Goal: Information Seeking & Learning: Check status

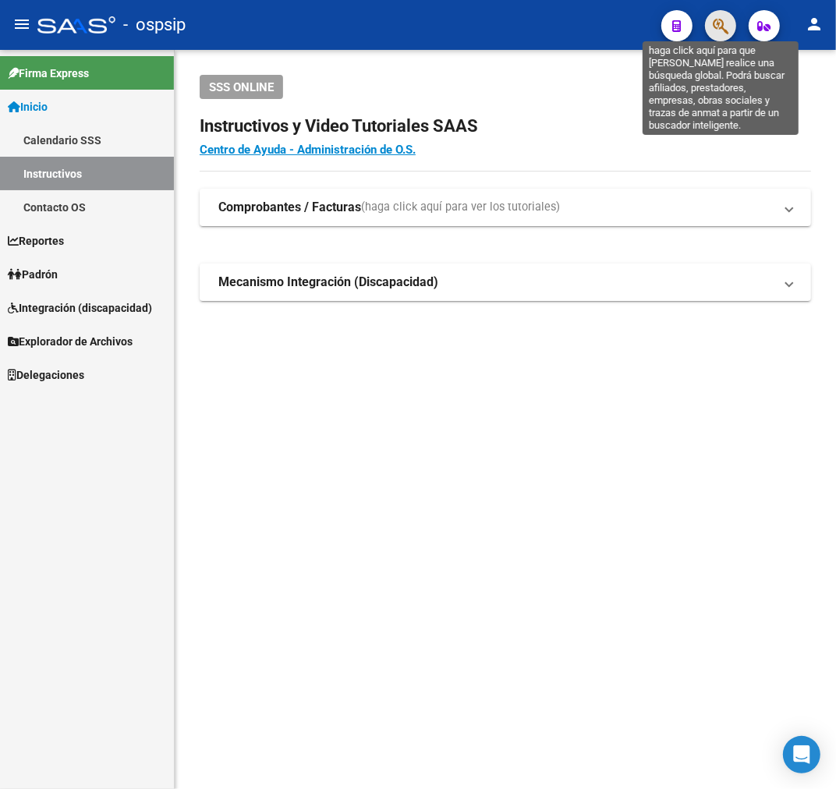
click at [723, 24] on icon "button" at bounding box center [721, 26] width 16 height 18
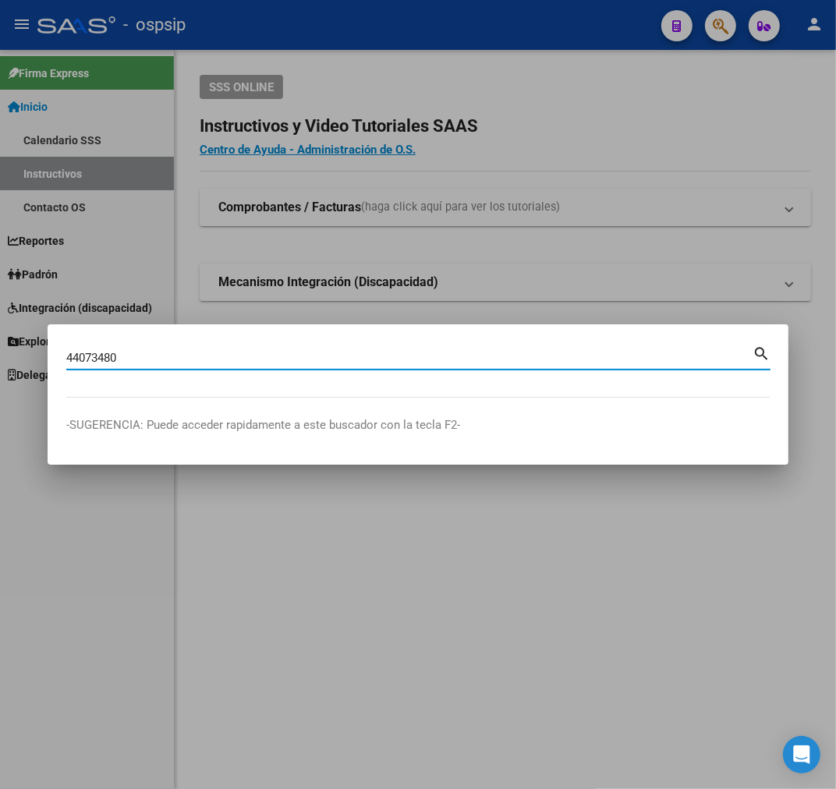
type input "44073480"
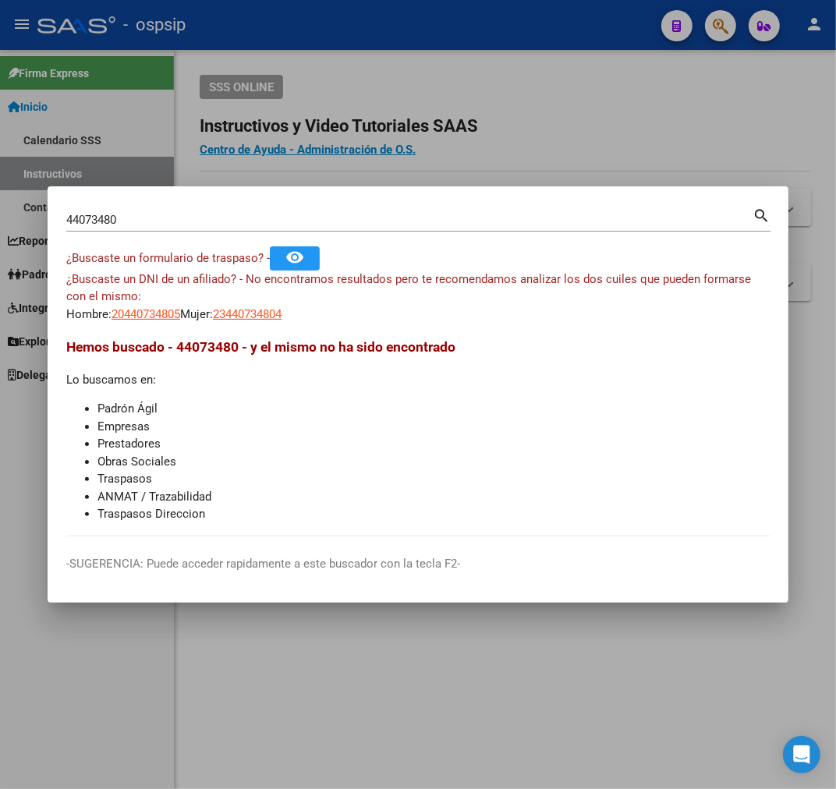
click at [119, 301] on div "¿Buscaste un DNI de un afiliado? - No encontramos resultados pero te recomendam…" at bounding box center [417, 297] width 703 height 53
click at [134, 315] on span "20440734805" at bounding box center [145, 314] width 69 height 14
type textarea "20440734805"
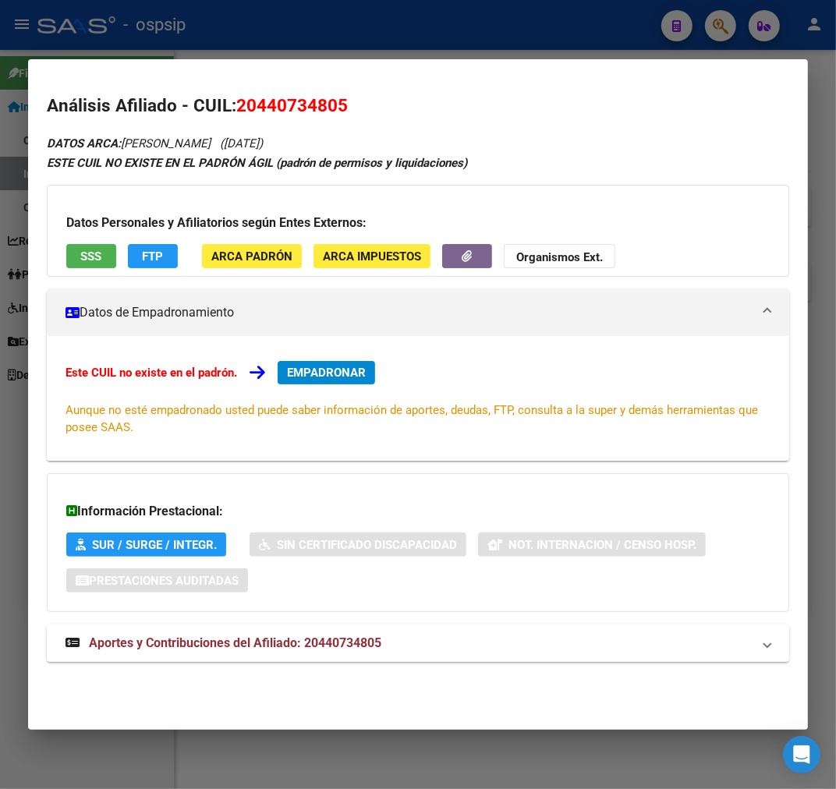
click at [432, 629] on mat-expansion-panel-header "Aportes y Contribuciones del Afiliado: 20440734805" at bounding box center [418, 642] width 742 height 37
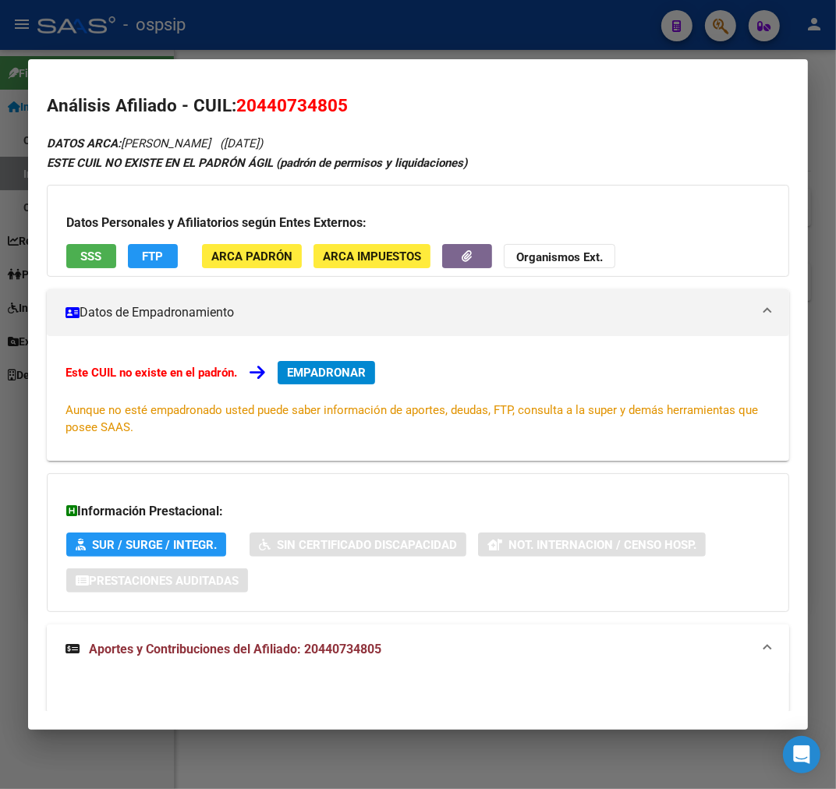
scroll to position [409, 0]
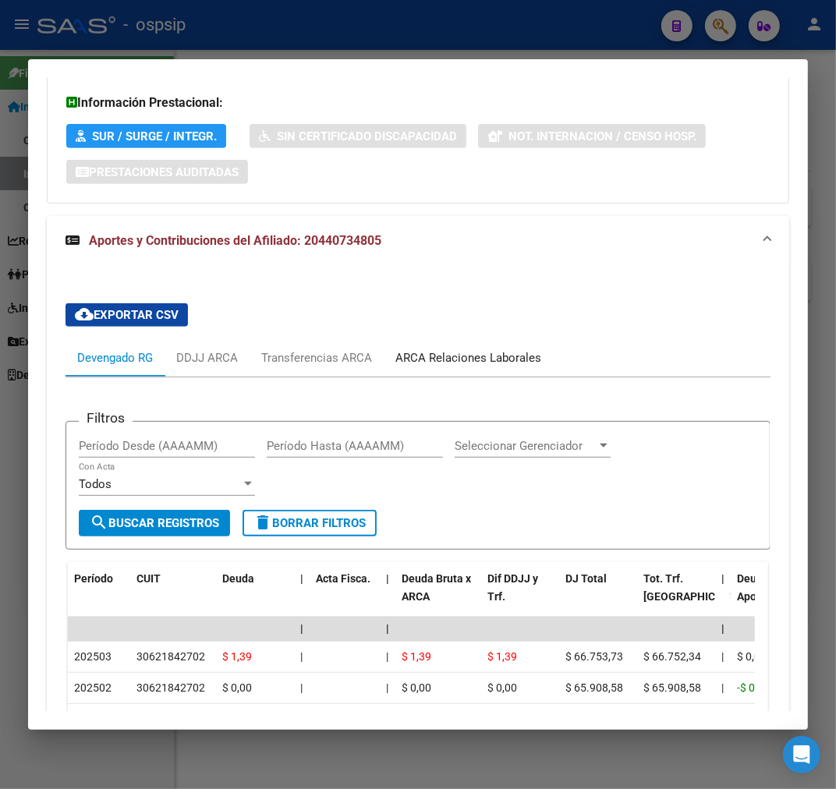
click at [458, 356] on div "ARCA Relaciones Laborales" at bounding box center [468, 357] width 146 height 17
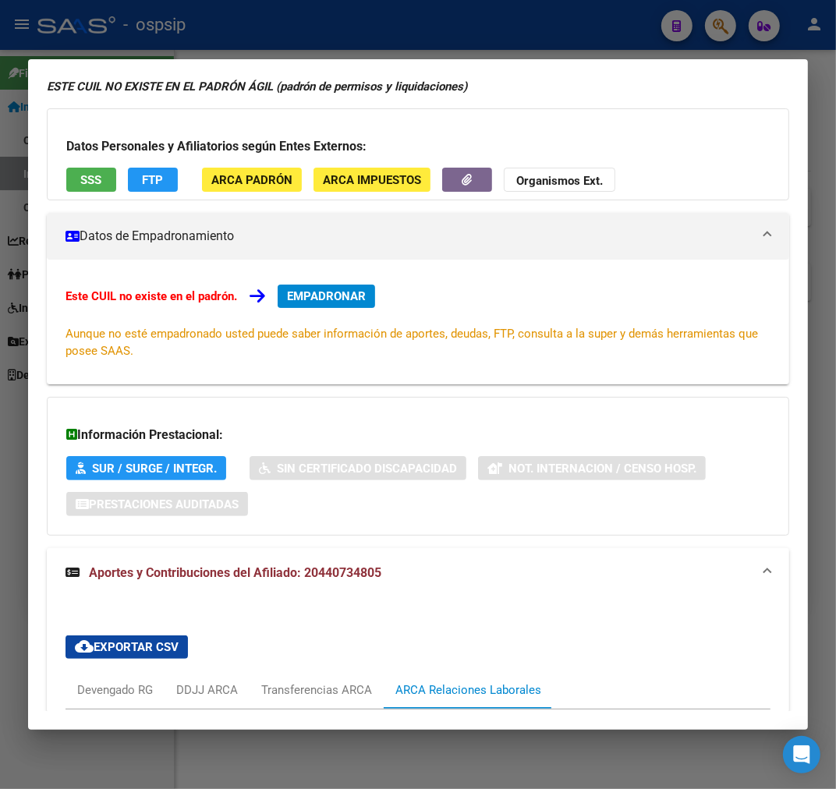
scroll to position [0, 0]
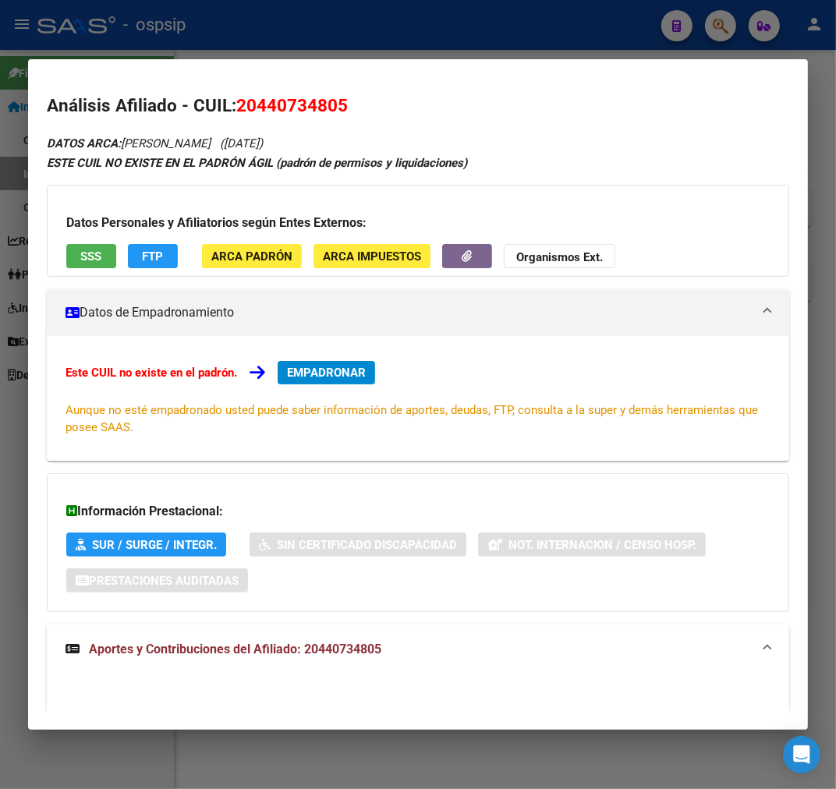
click at [170, 250] on button "FTP" at bounding box center [153, 256] width 50 height 24
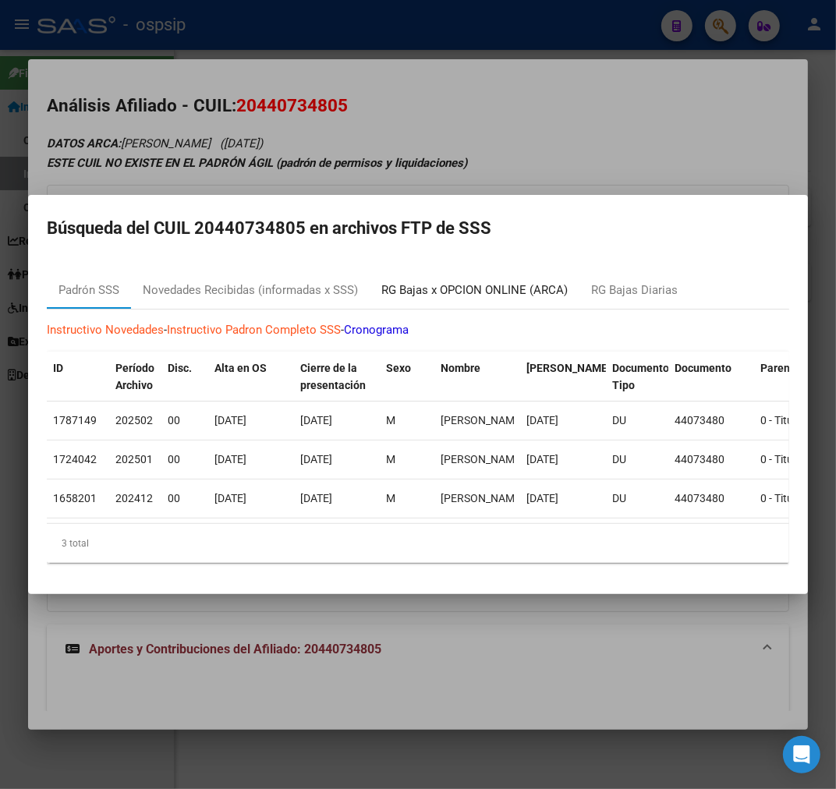
click at [511, 292] on div "RG Bajas x OPCION ONLINE (ARCA)" at bounding box center [474, 290] width 186 height 18
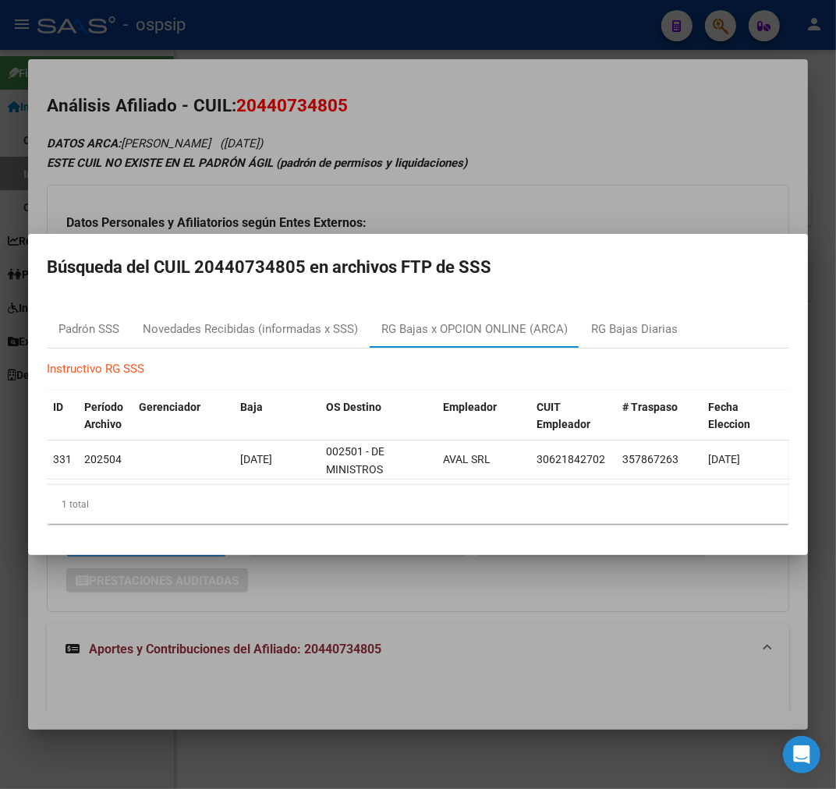
click at [261, 637] on div at bounding box center [418, 394] width 836 height 789
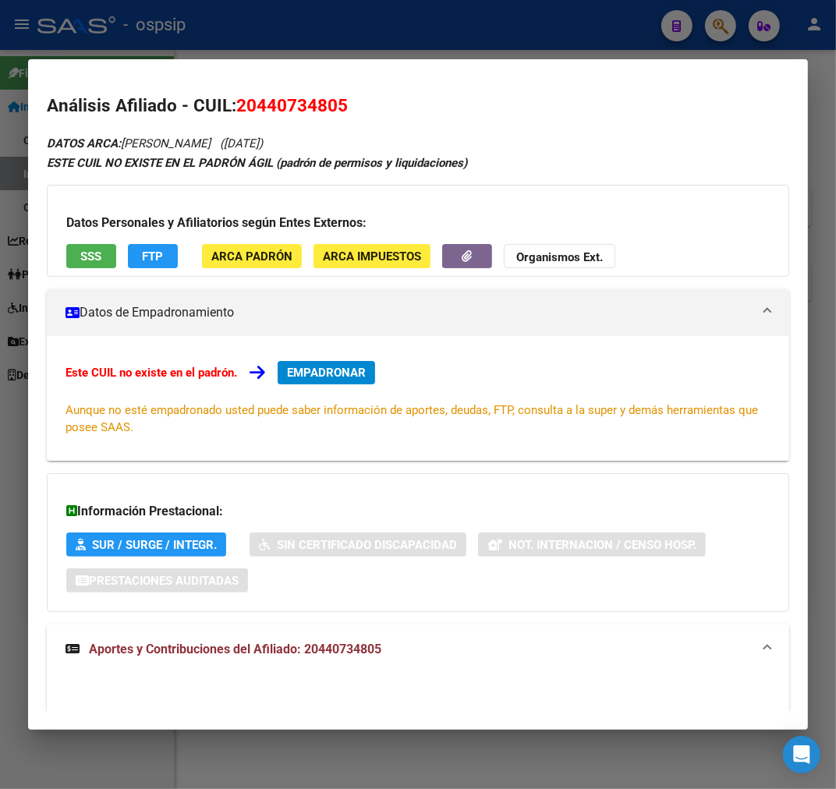
click at [409, 44] on div at bounding box center [418, 394] width 836 height 789
click at [412, 44] on div at bounding box center [418, 394] width 836 height 789
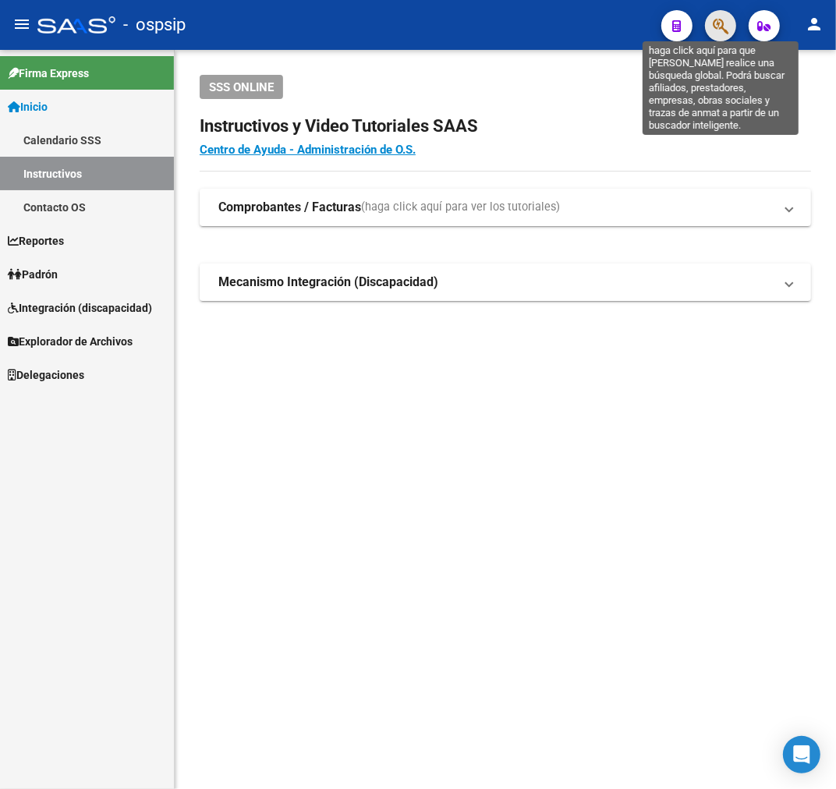
click at [713, 21] on icon "button" at bounding box center [721, 26] width 16 height 18
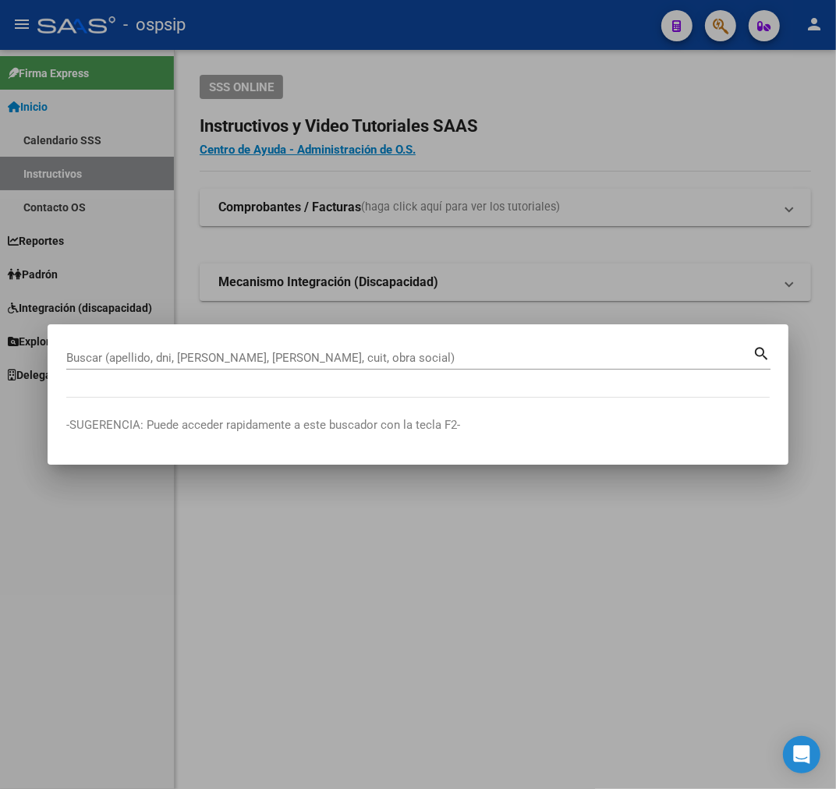
click at [189, 360] on input "Buscar (apellido, dni, [PERSON_NAME], [PERSON_NAME], cuit, obra social)" at bounding box center [409, 358] width 686 height 14
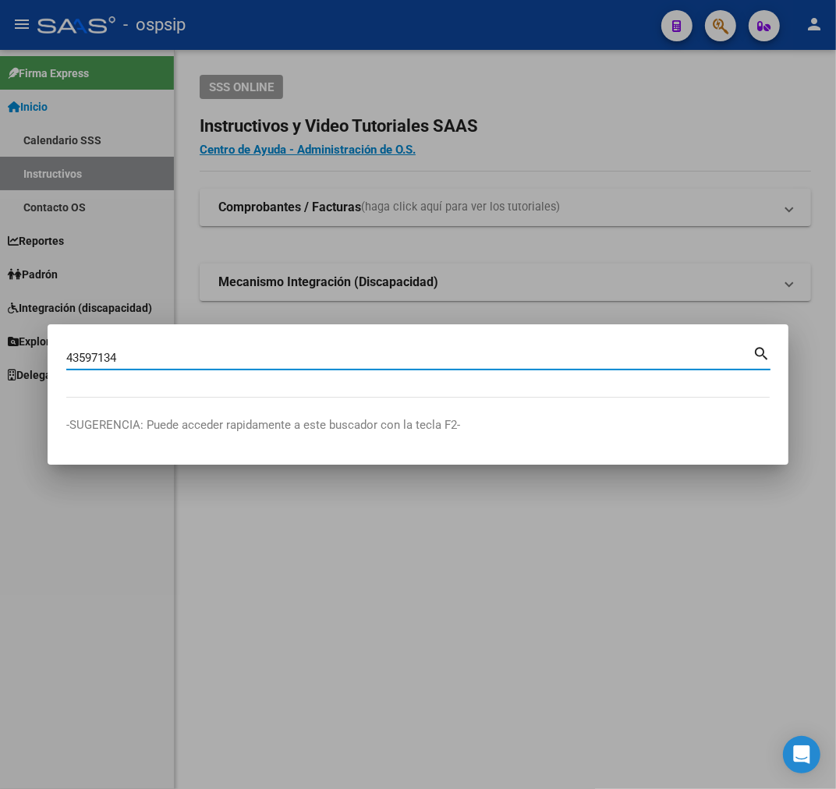
type input "43597134"
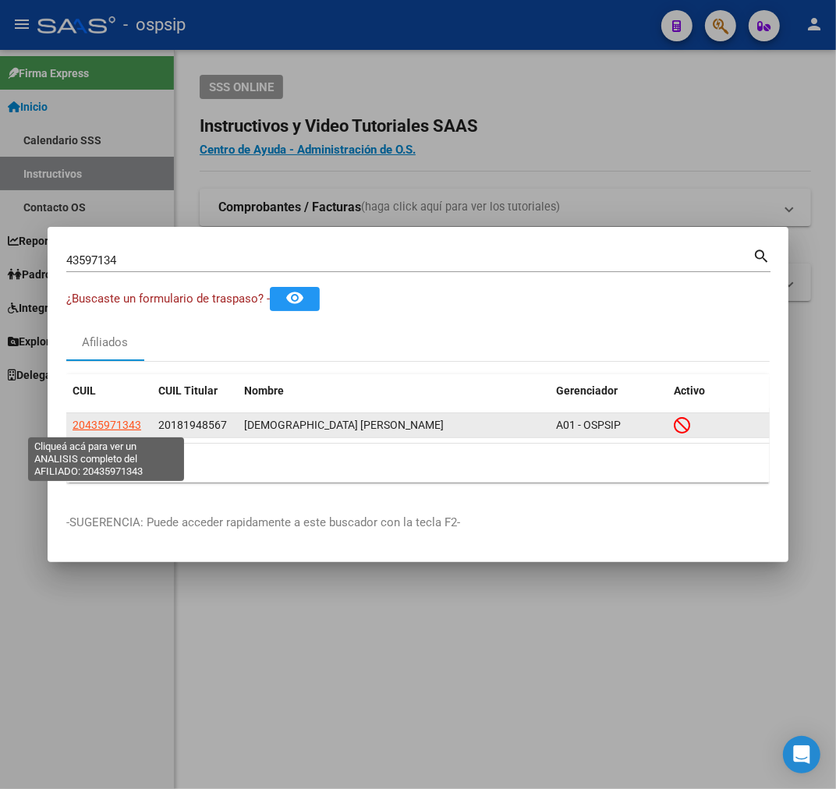
click at [114, 426] on span "20435971343" at bounding box center [107, 425] width 69 height 12
type textarea "20435971343"
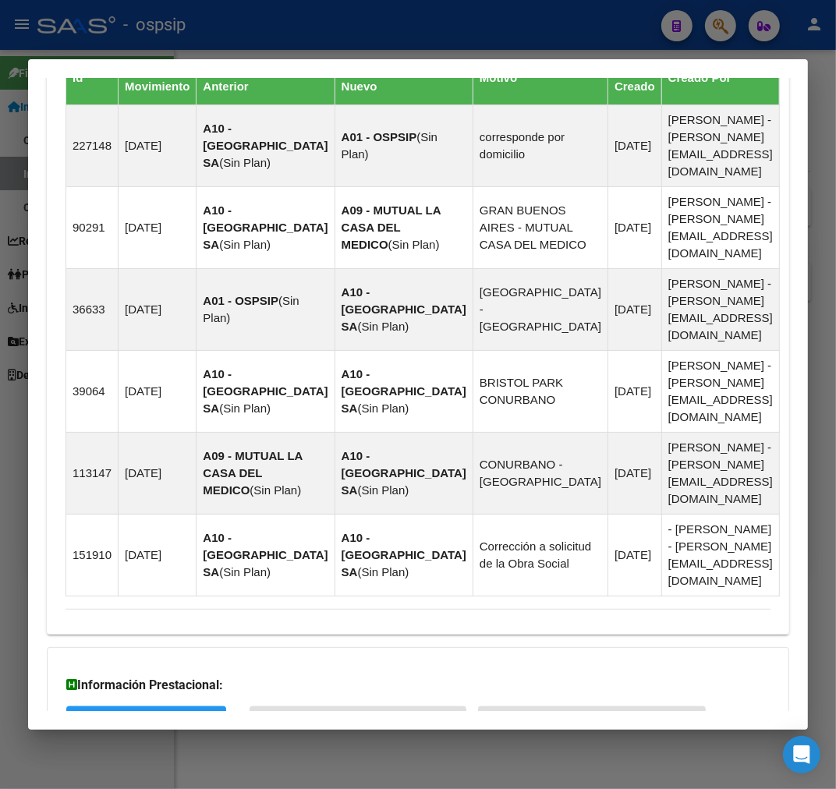
scroll to position [1396, 0]
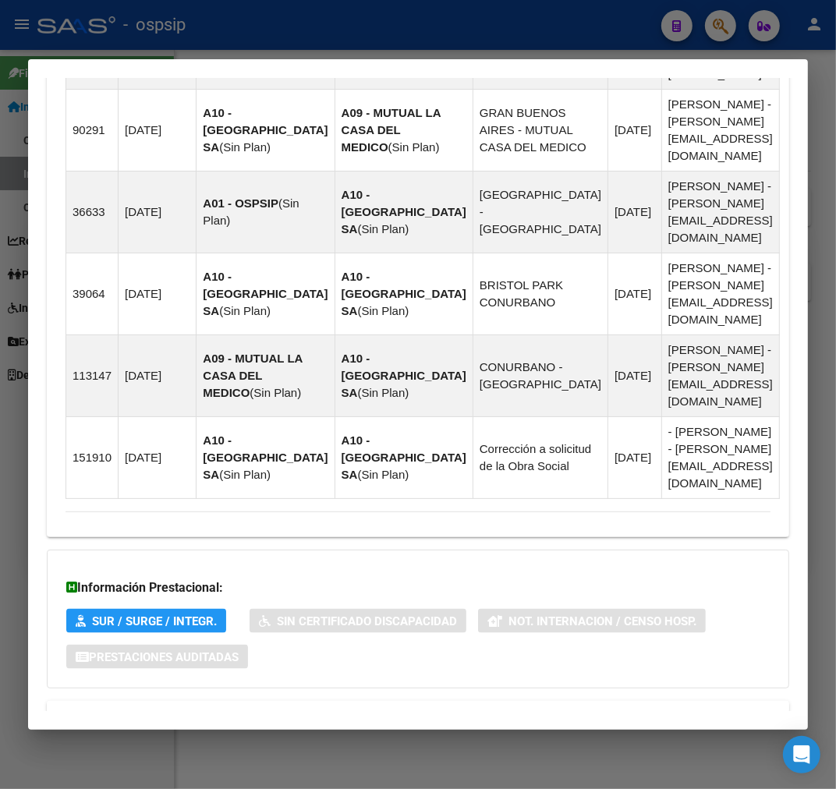
click at [408, 710] on mat-panel-title "Aportes y Contribuciones del Afiliado: 20435971343" at bounding box center [408, 719] width 686 height 19
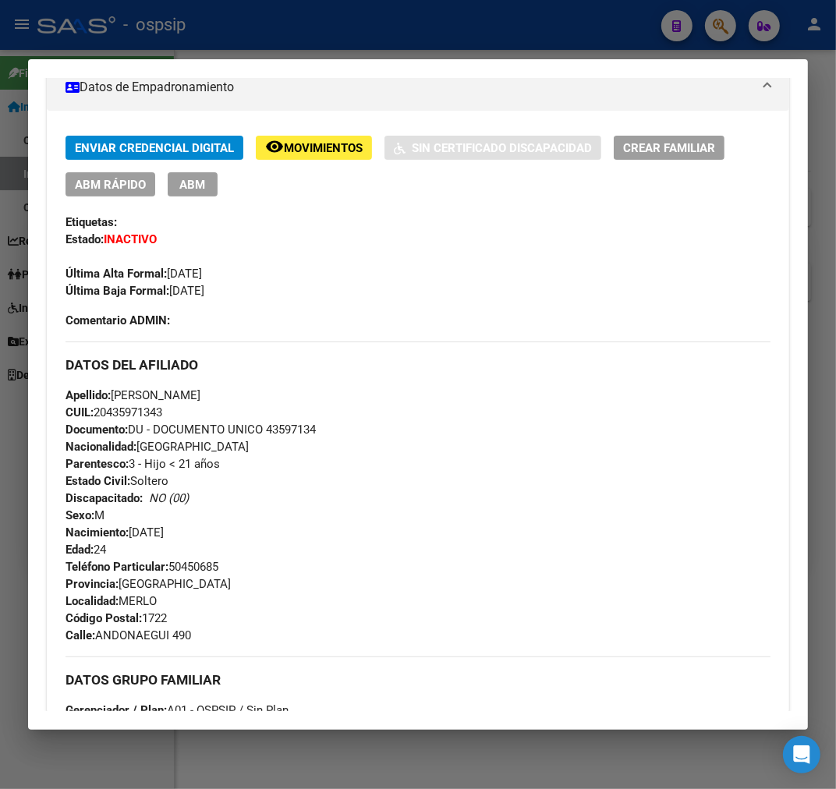
scroll to position [415, 0]
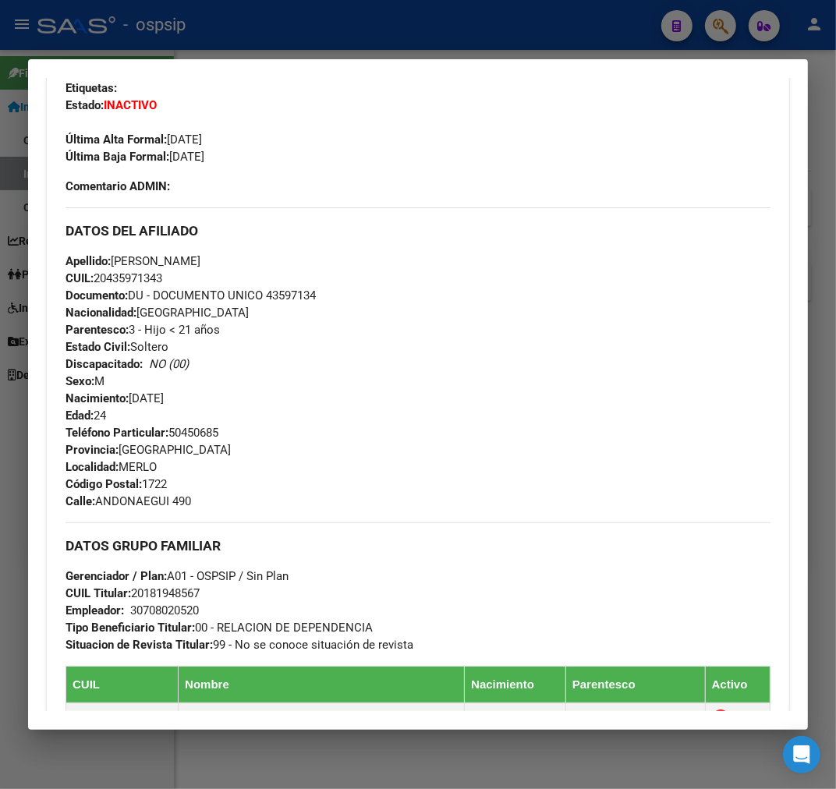
click at [317, 33] on div at bounding box center [418, 394] width 836 height 789
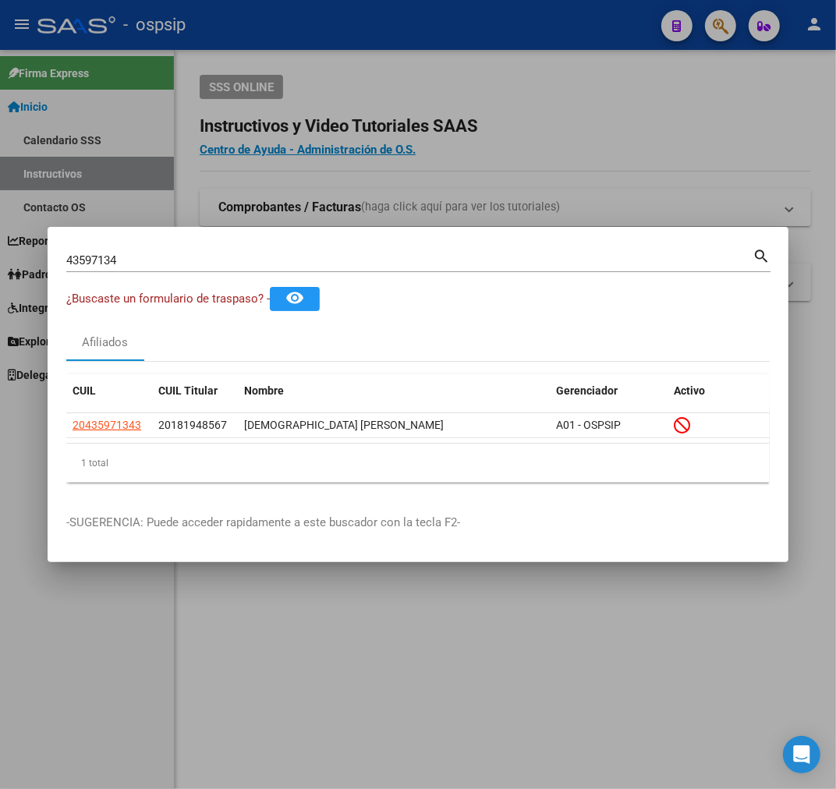
drag, startPoint x: 318, startPoint y: 33, endPoint x: 460, endPoint y: 133, distance: 173.5
click at [318, 34] on div at bounding box center [418, 394] width 836 height 789
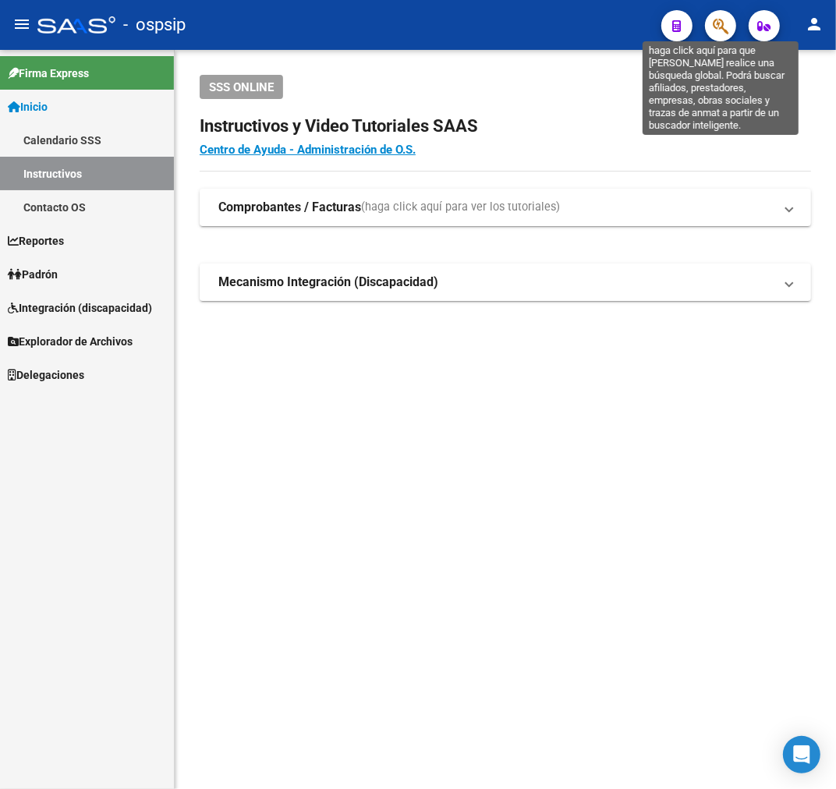
click at [718, 34] on icon "button" at bounding box center [721, 26] width 16 height 18
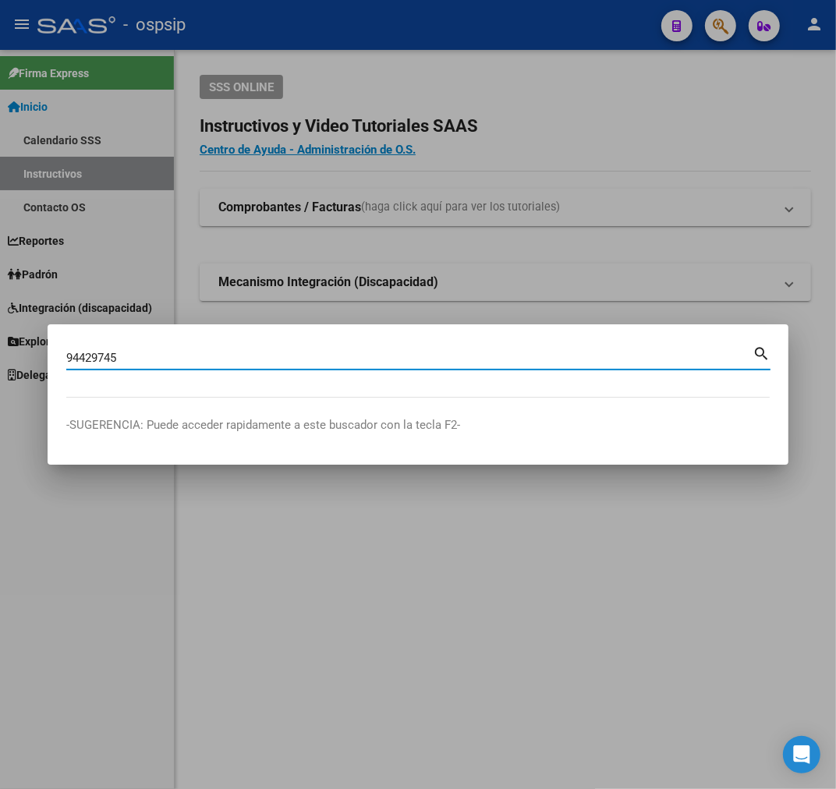
type input "94429745"
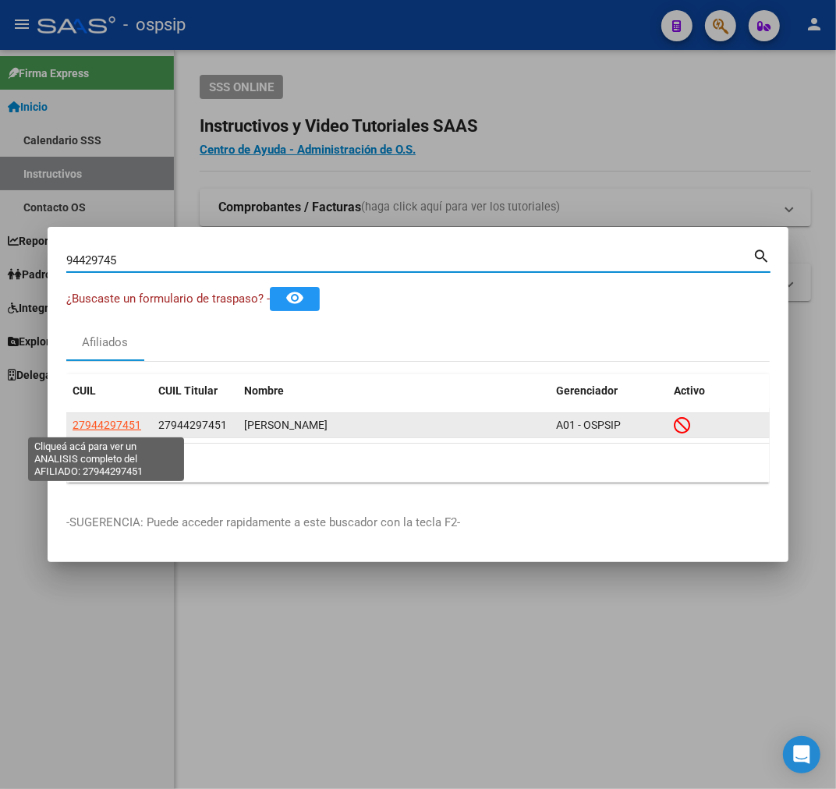
click at [119, 427] on span "27944297451" at bounding box center [107, 425] width 69 height 12
type textarea "27944297451"
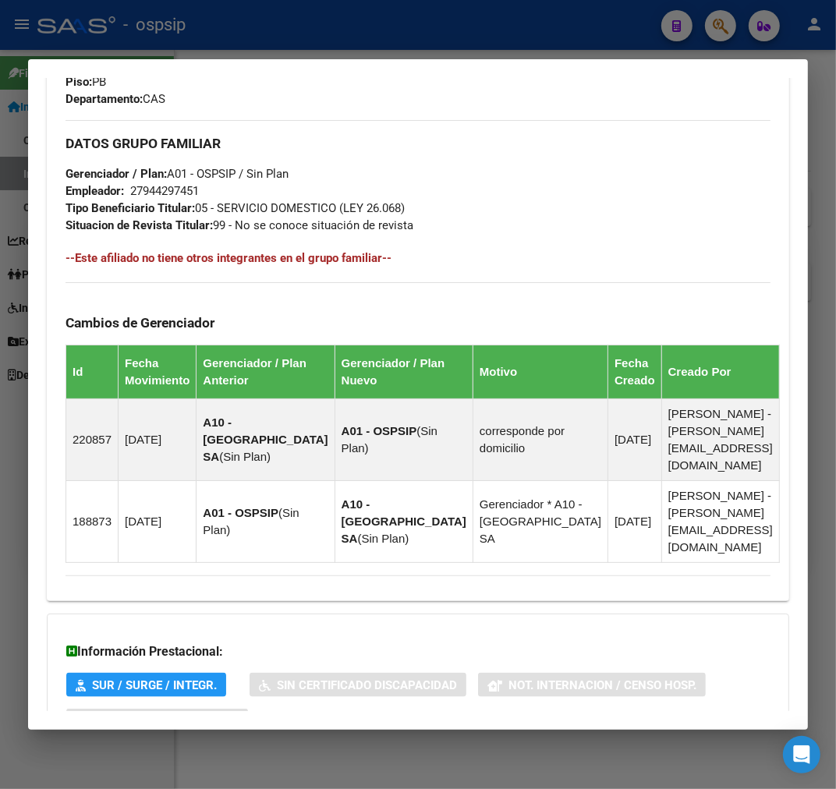
scroll to position [944, 0]
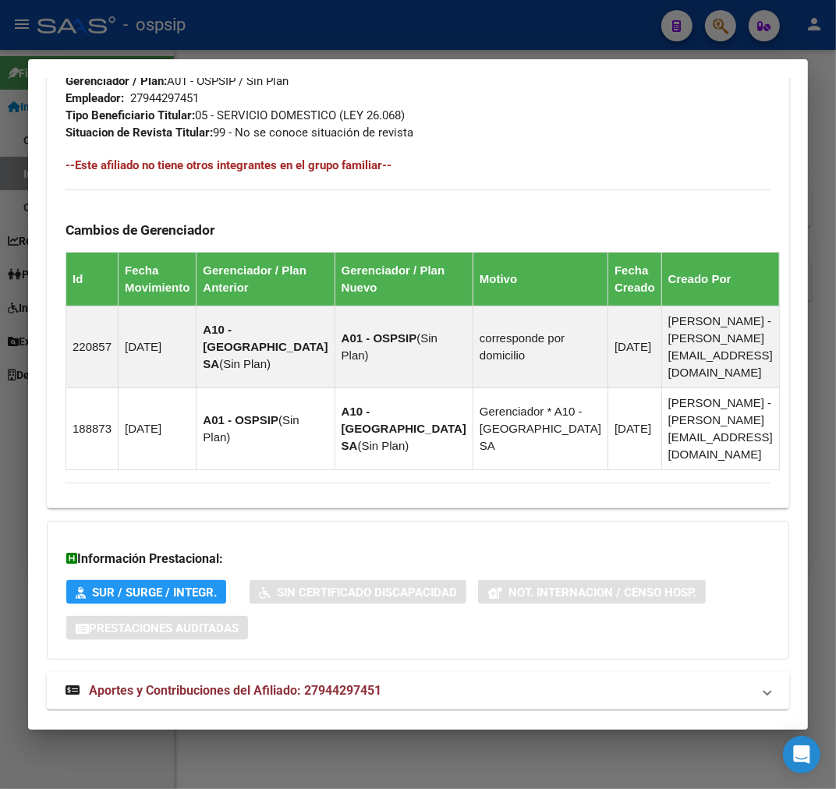
click at [432, 681] on mat-panel-title "Aportes y Contribuciones del Afiliado: 27944297451" at bounding box center [408, 690] width 686 height 19
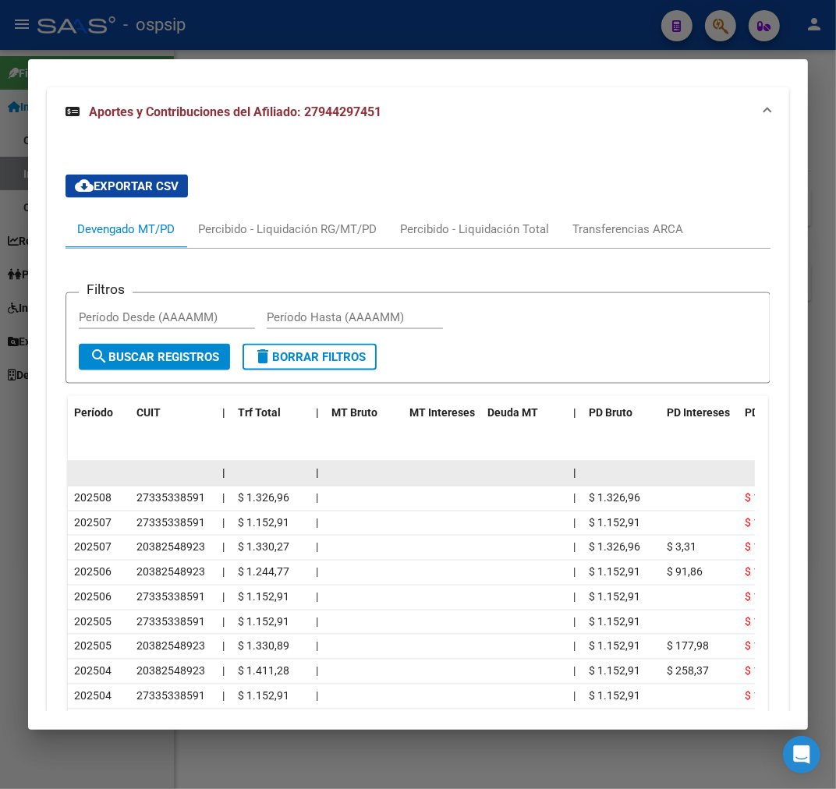
scroll to position [1647, 0]
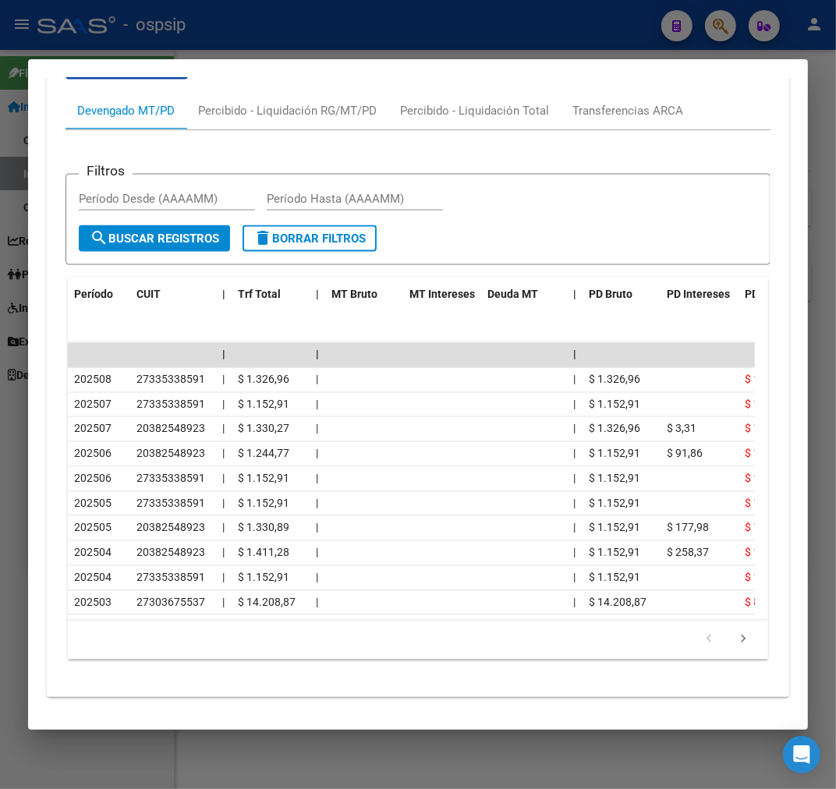
click at [301, 25] on div at bounding box center [418, 394] width 836 height 789
click at [308, 44] on div at bounding box center [418, 394] width 836 height 789
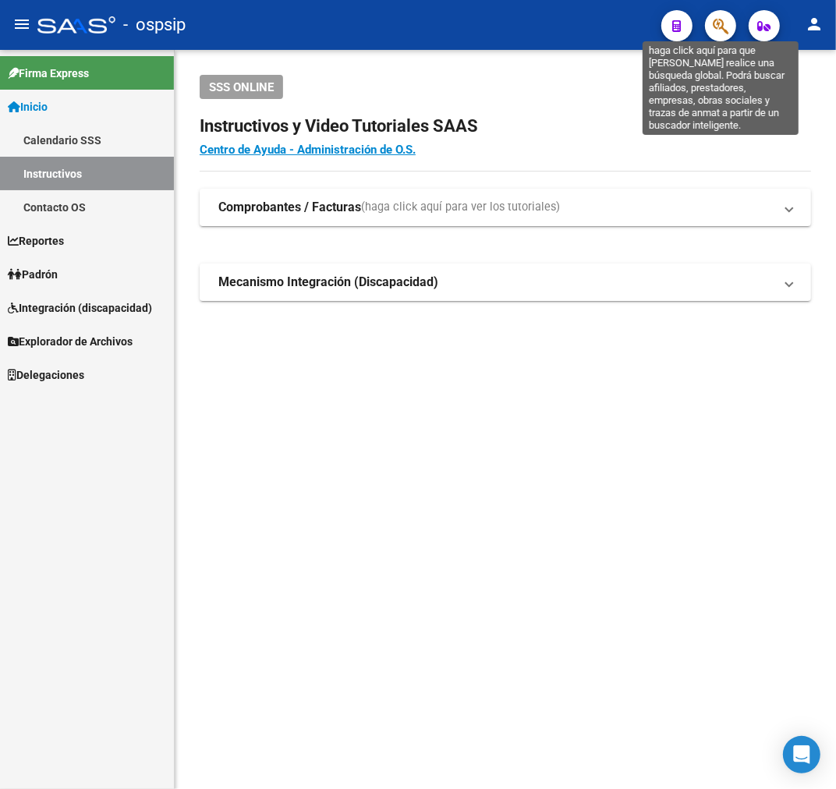
click at [721, 23] on icon "button" at bounding box center [721, 26] width 16 height 18
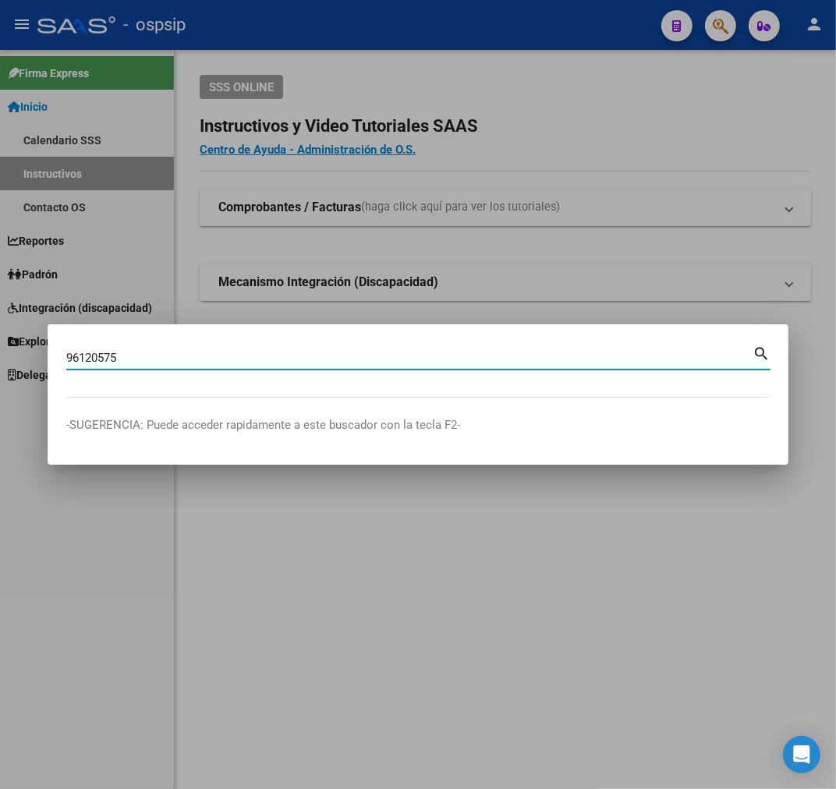
type input "96120575"
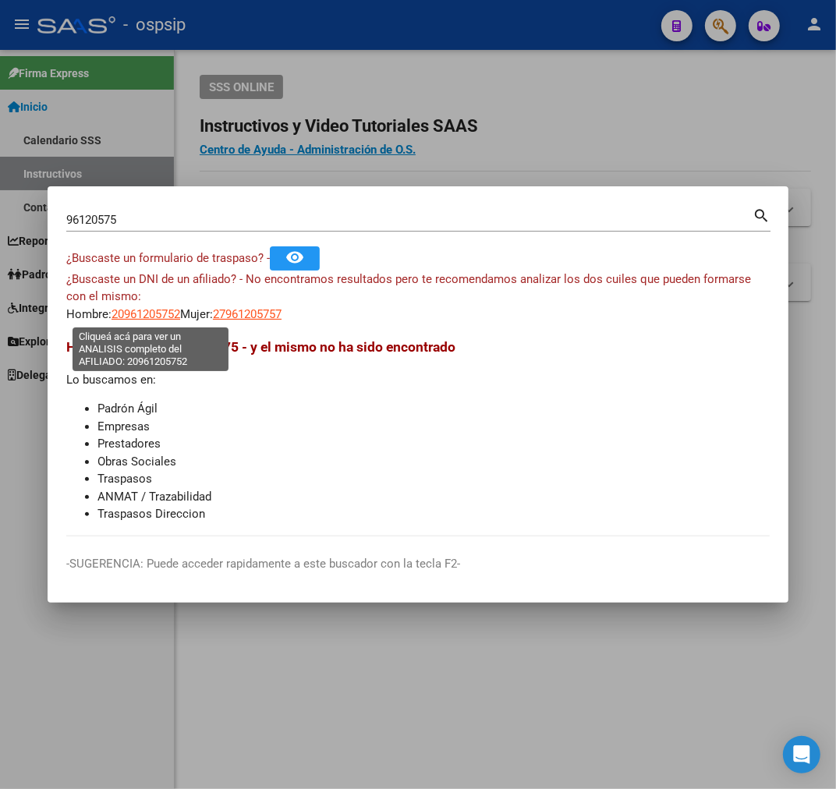
click at [150, 312] on span "20961205752" at bounding box center [145, 314] width 69 height 14
type textarea "20961205752"
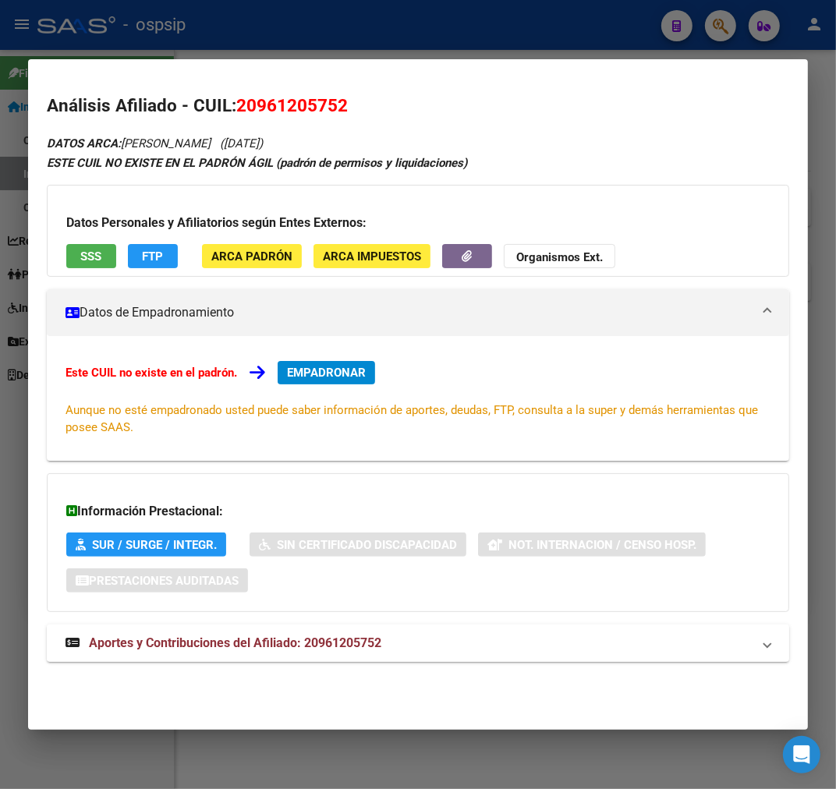
click at [437, 645] on mat-panel-title "Aportes y Contribuciones del Afiliado: 20961205752" at bounding box center [408, 643] width 686 height 19
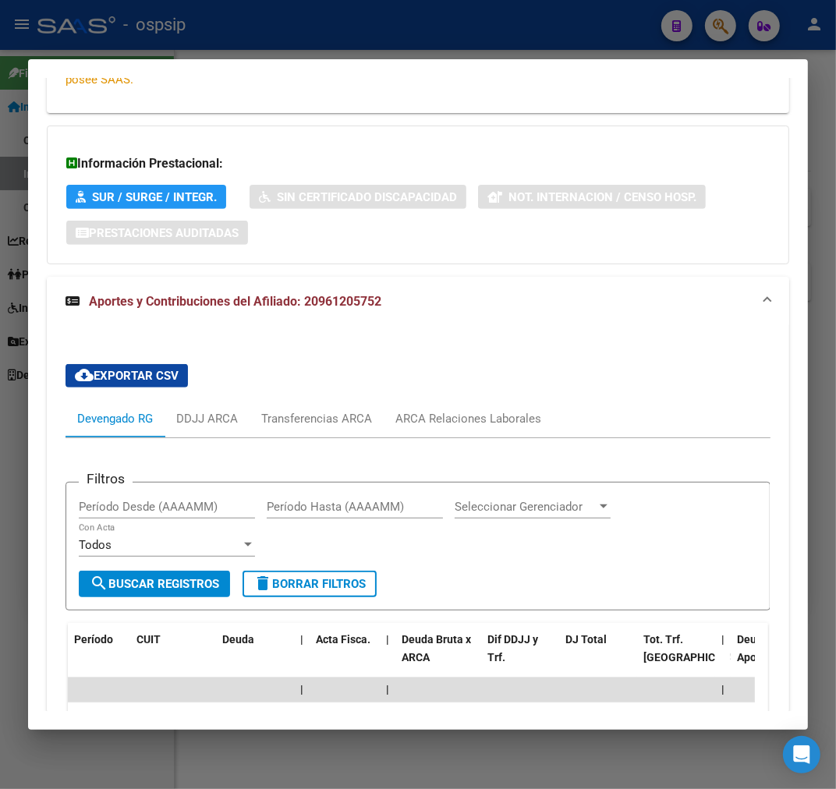
scroll to position [0, 0]
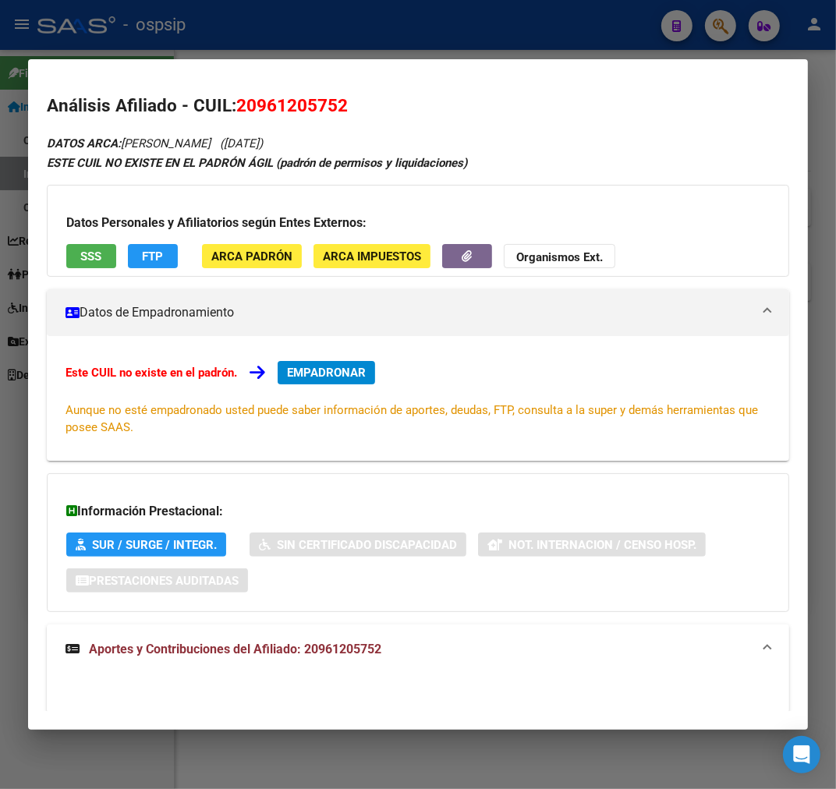
click at [448, 35] on div at bounding box center [418, 394] width 836 height 789
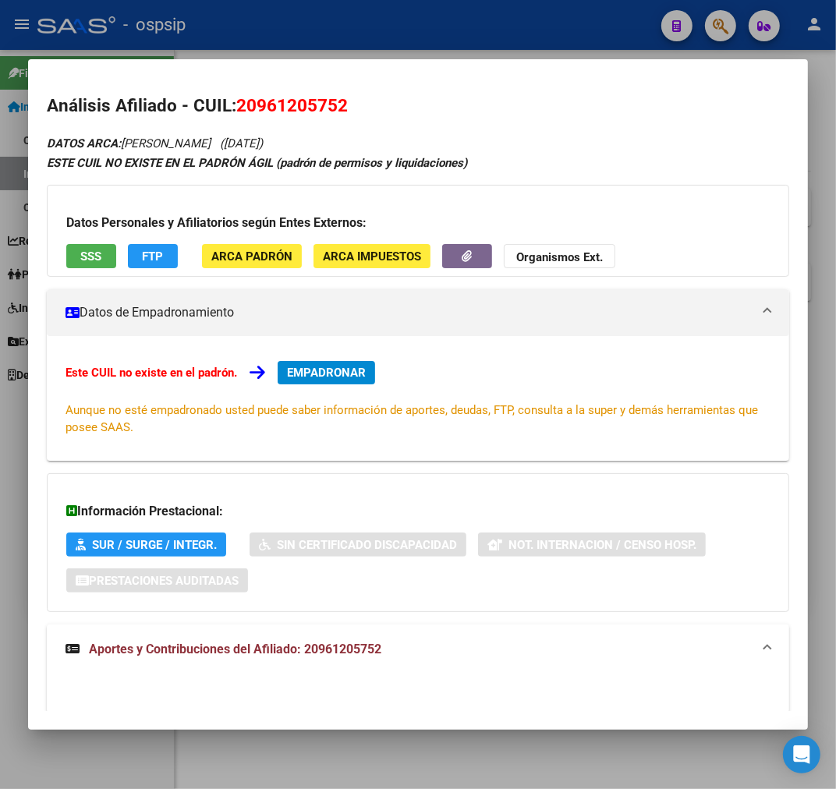
click at [448, 36] on div at bounding box center [418, 394] width 836 height 789
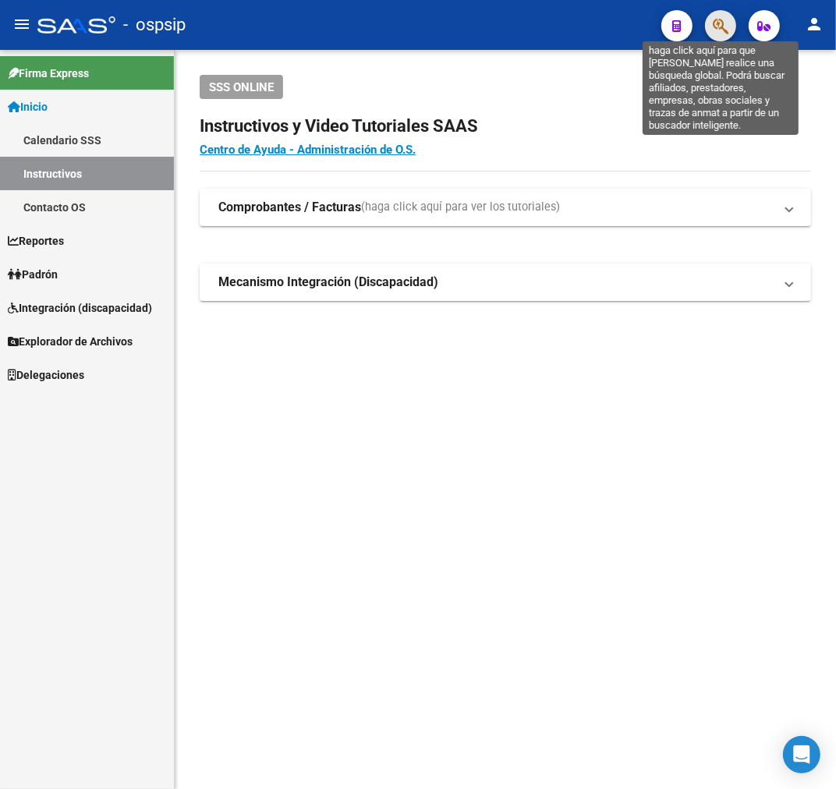
click at [716, 25] on icon "button" at bounding box center [721, 26] width 16 height 18
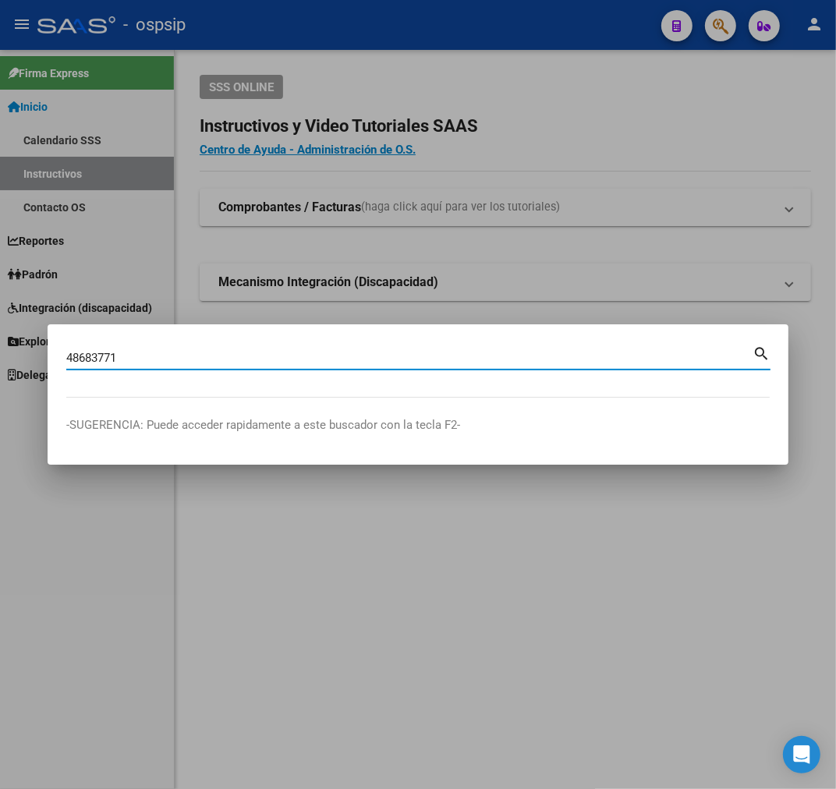
type input "48683771"
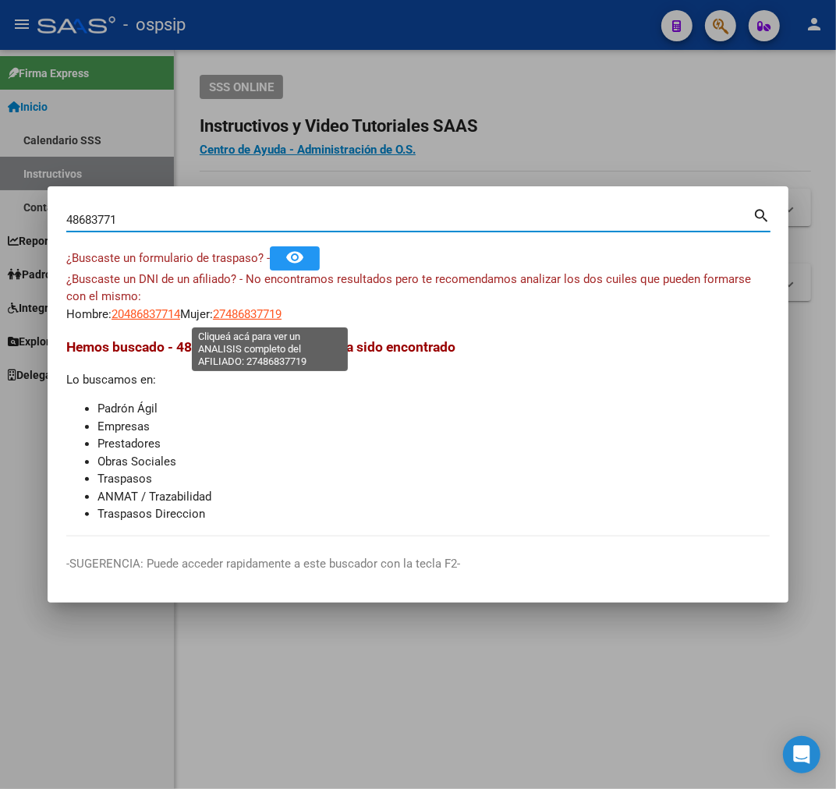
click at [276, 313] on span "27486837719" at bounding box center [247, 314] width 69 height 14
type textarea "27486837719"
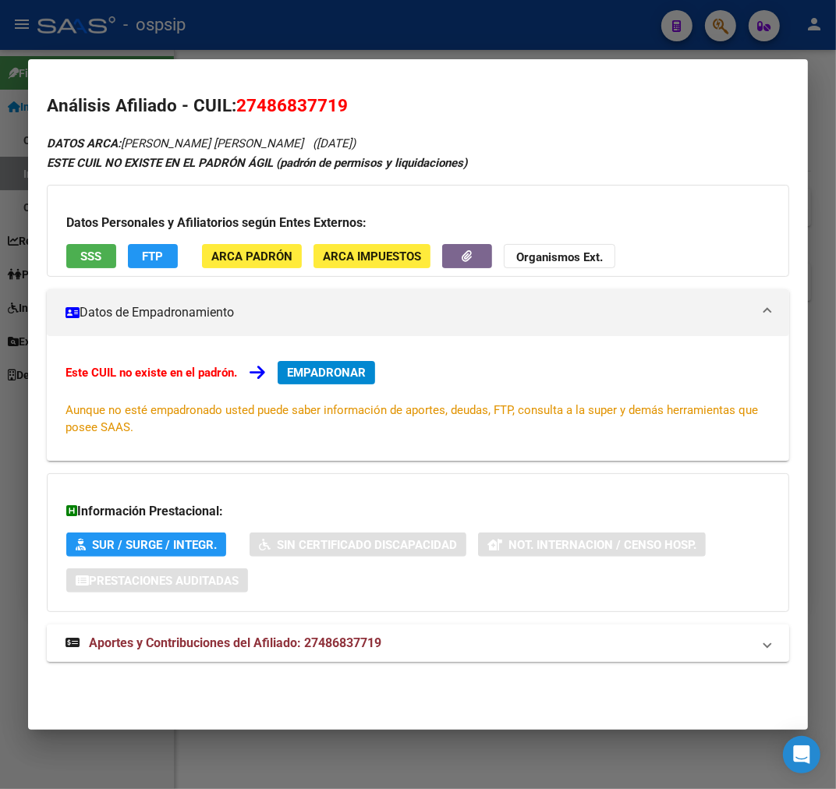
click at [509, 621] on div "DATOS ARCA: [PERSON_NAME] [PERSON_NAME] ([DATE]) ESTE CUIL NO EXISTE EN EL PADR…" at bounding box center [418, 406] width 742 height 546
click at [515, 640] on mat-panel-title "Aportes y Contribuciones del Afiliado: 27486837719" at bounding box center [408, 643] width 686 height 19
